Goal: Information Seeking & Learning: Learn about a topic

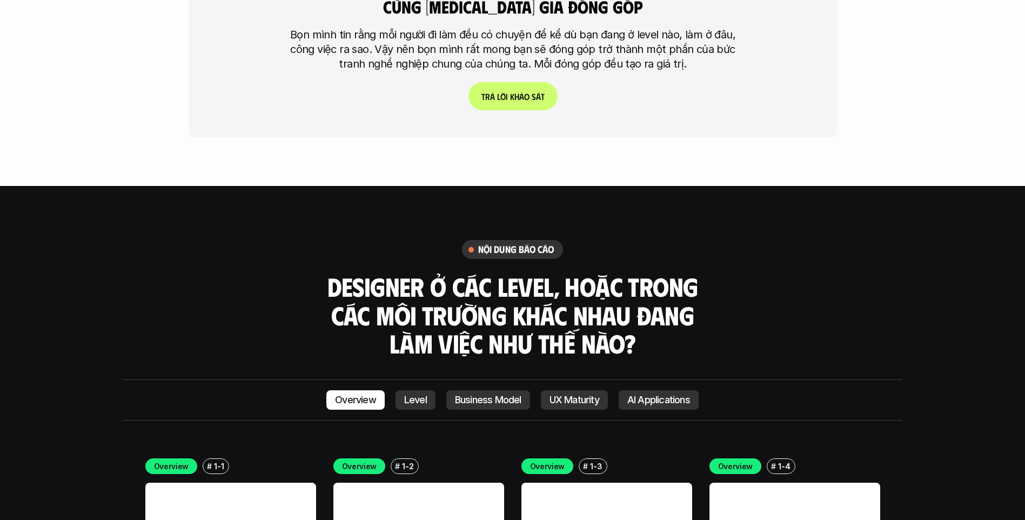
scroll to position [2963, 0]
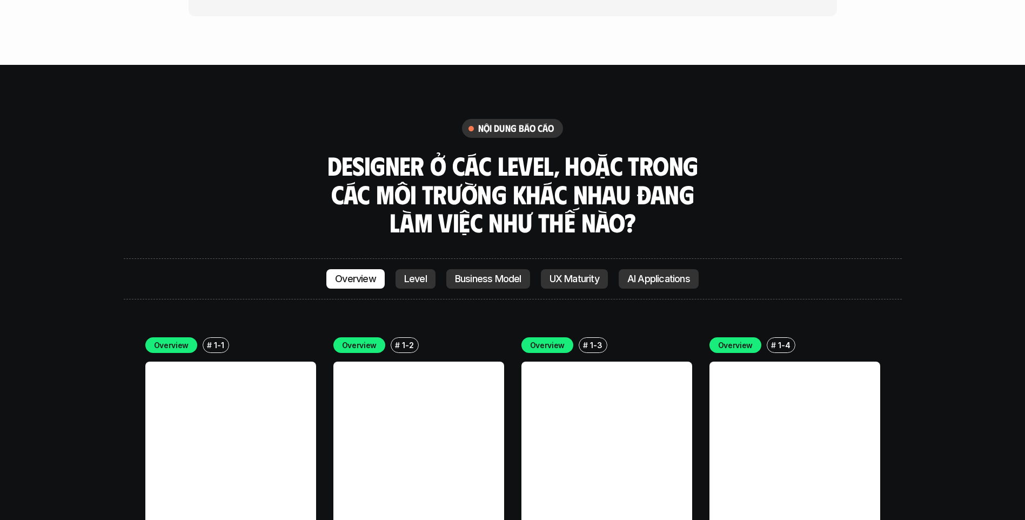
click at [407, 273] on p "Level" at bounding box center [415, 278] width 23 height 11
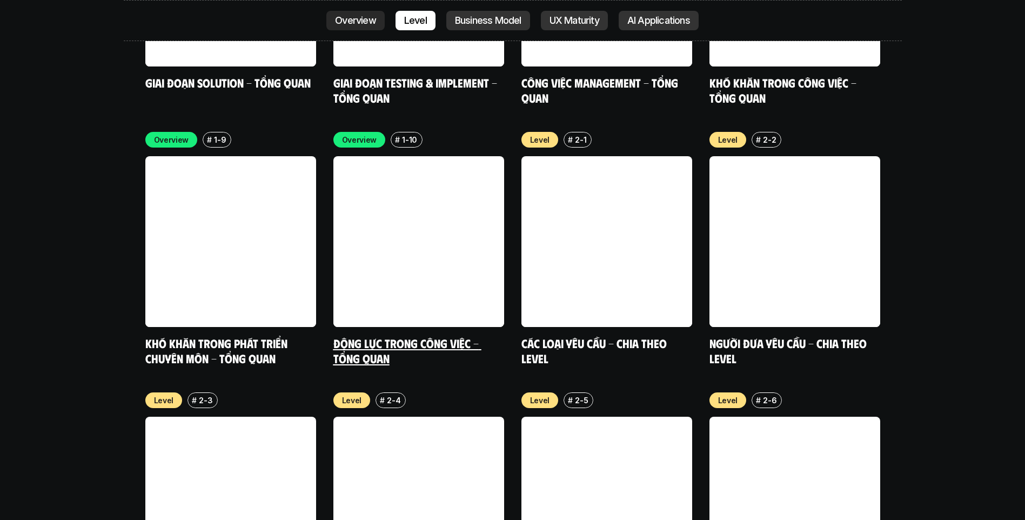
scroll to position [3708, 0]
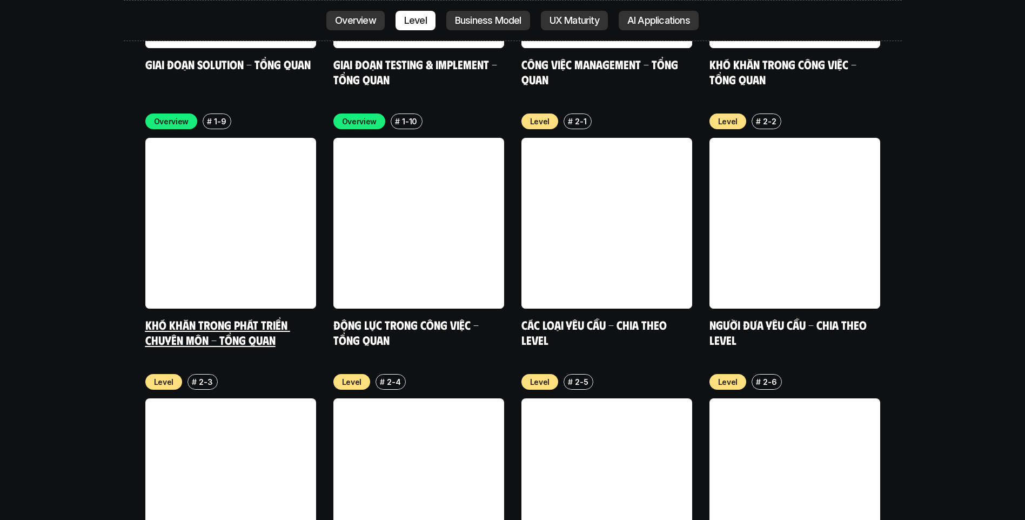
click at [210, 317] on link "Khó khăn trong phát triển chuyên môn - Tổng quan" at bounding box center [217, 332] width 145 height 30
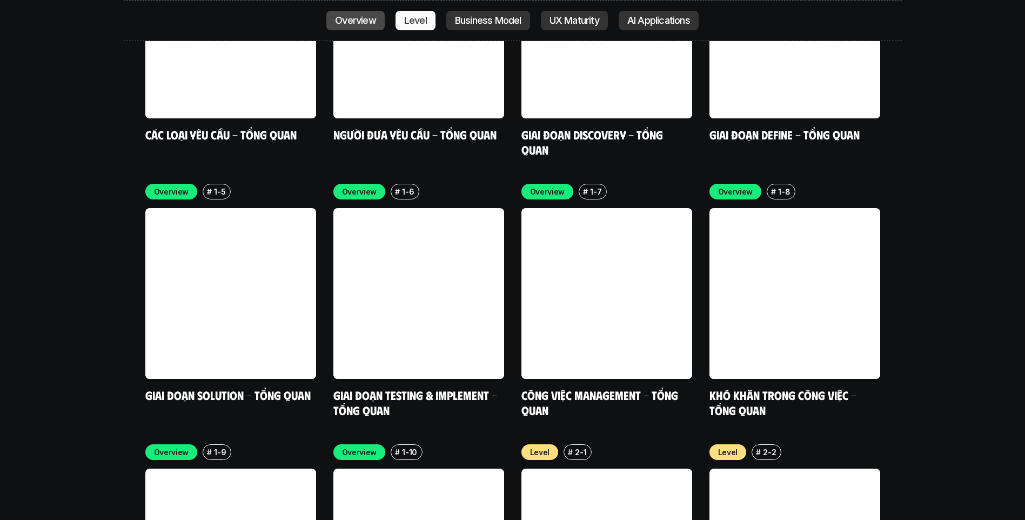
scroll to position [3330, 0]
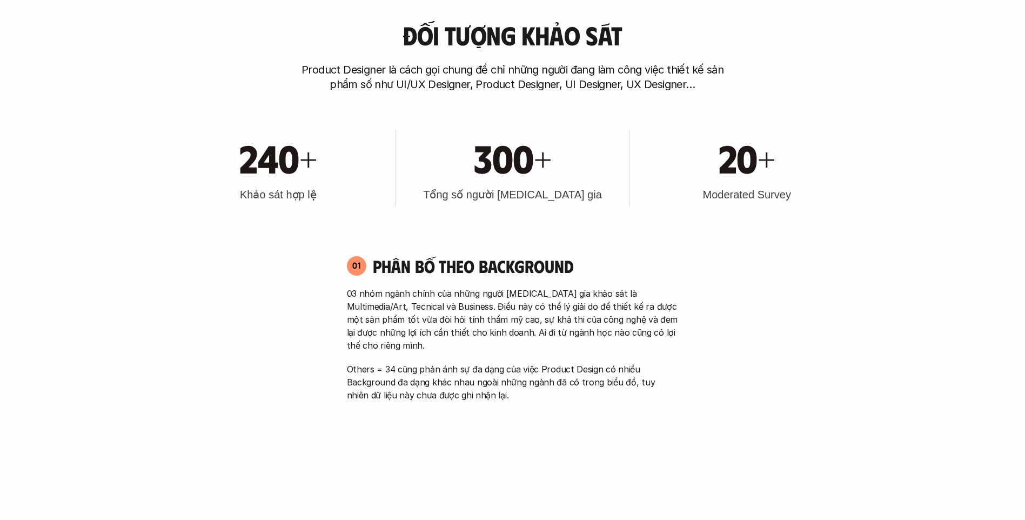
scroll to position [869, 0]
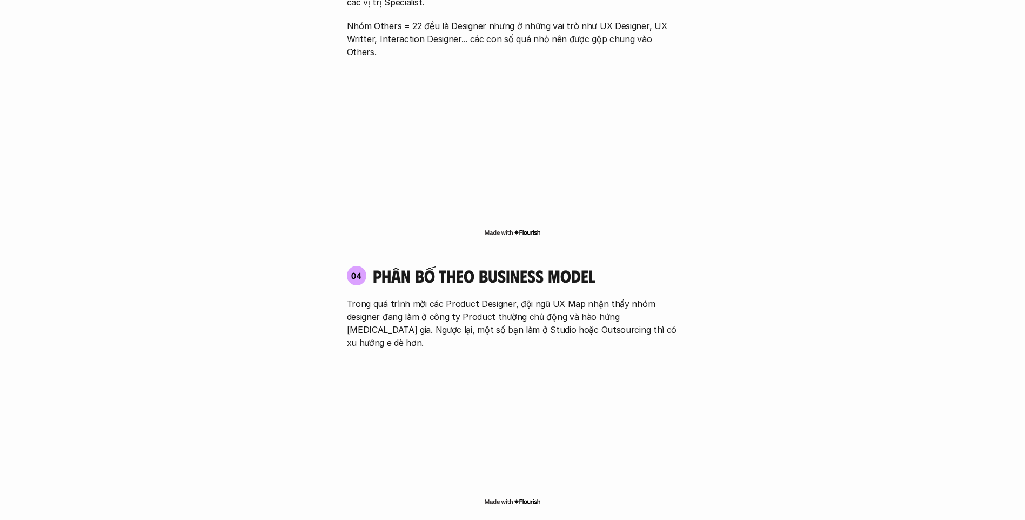
scroll to position [1788, 0]
